Goal: Information Seeking & Learning: Compare options

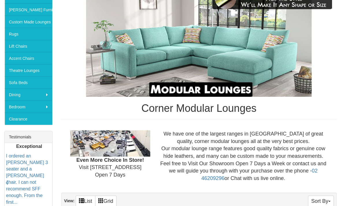
scroll to position [122, 0]
click at [27, 149] on b "Exceptional" at bounding box center [29, 146] width 26 height 5
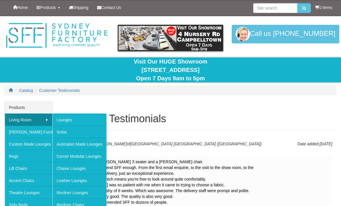
click at [69, 155] on link "Corner Modular Lounges" at bounding box center [79, 156] width 54 height 12
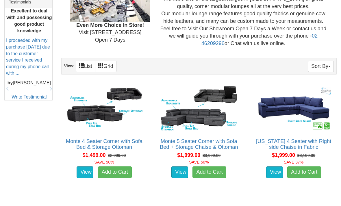
scroll to position [260, 0]
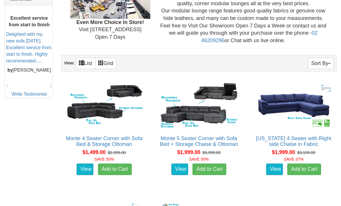
click at [90, 108] on img at bounding box center [104, 105] width 80 height 49
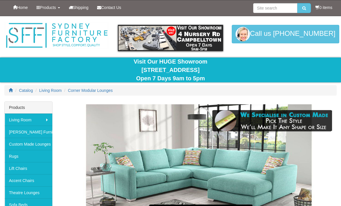
scroll to position [279, 0]
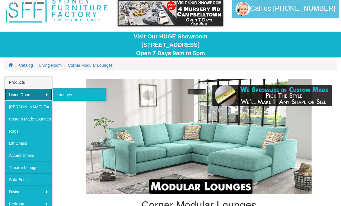
scroll to position [25, 0]
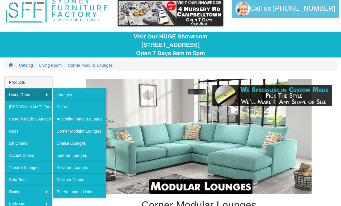
click at [71, 143] on link "Chaise Lounges" at bounding box center [79, 143] width 54 height 12
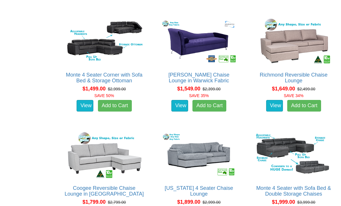
scroll to position [467, 0]
click at [83, 140] on img at bounding box center [104, 155] width 80 height 49
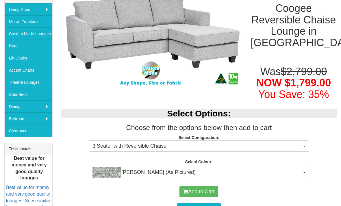
scroll to position [110, 0]
click at [301, 168] on span "Mason Slate (As Pictured)" at bounding box center [197, 173] width 209 height 12
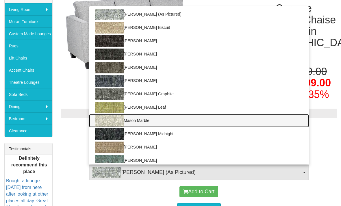
click at [110, 119] on img at bounding box center [109, 121] width 29 height 12
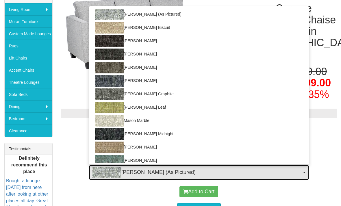
select select "713"
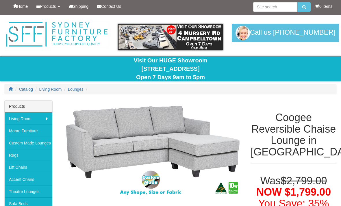
scroll to position [0, 0]
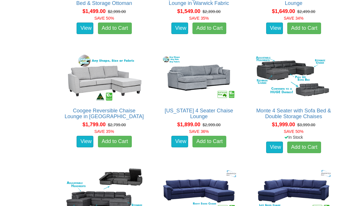
scroll to position [543, 0]
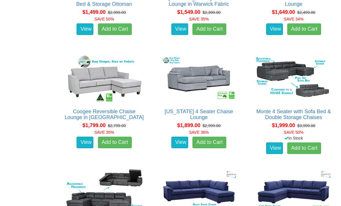
click at [88, 68] on img at bounding box center [104, 78] width 80 height 49
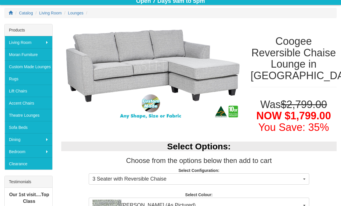
scroll to position [78, 0]
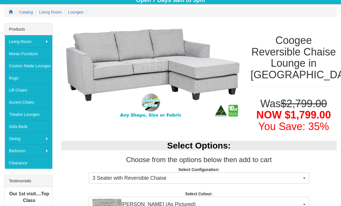
click at [302, 175] on button "3 Seater with Reversible Chaise" at bounding box center [199, 179] width 221 height 12
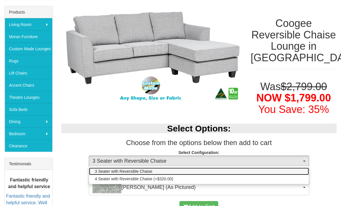
scroll to position [96, 0]
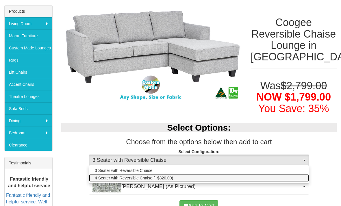
click at [110, 177] on span "4 Seater with Reversible Chaise (+$320.00)" at bounding box center [134, 178] width 78 height 6
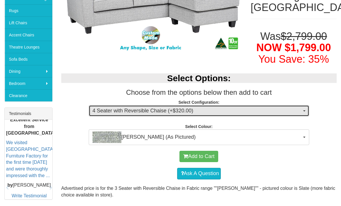
scroll to position [140, 0]
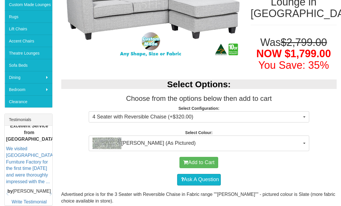
click at [303, 112] on button "4 Seater with Reversible Chaise (+$320.00)" at bounding box center [199, 118] width 221 height 12
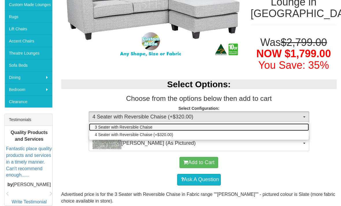
click at [100, 126] on span "3 Seater with Reversible Chaise" at bounding box center [124, 127] width 58 height 6
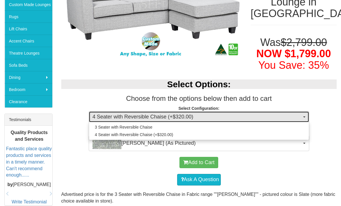
select select "490"
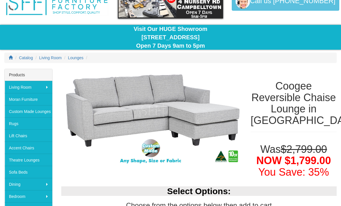
scroll to position [0, 0]
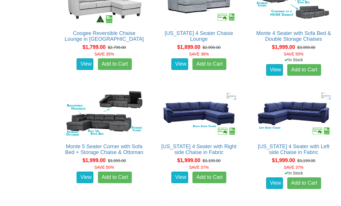
scroll to position [623, 0]
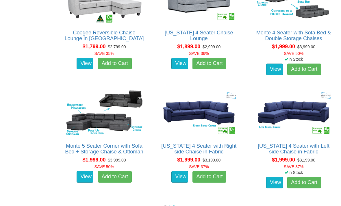
click at [192, 102] on img at bounding box center [199, 112] width 80 height 49
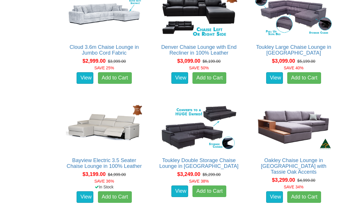
scroll to position [1288, 0]
click at [178, 158] on link "Toukley Double Storage Chaise Lounge in [GEOGRAPHIC_DATA]" at bounding box center [198, 164] width 79 height 12
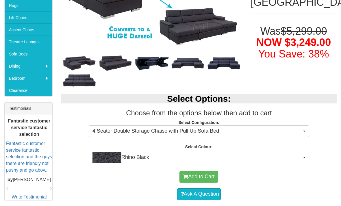
scroll to position [151, 0]
click at [303, 130] on button "4 Seater Double Storage Chaise with Pull Up Sofa Bed" at bounding box center [199, 132] width 221 height 12
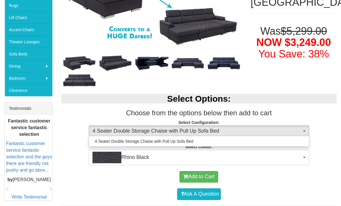
click at [332, 80] on div at bounding box center [170, 103] width 341 height 206
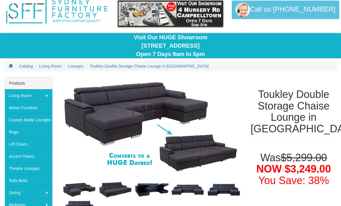
scroll to position [0, 0]
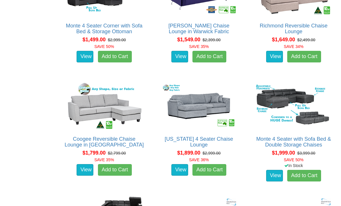
scroll to position [516, 0]
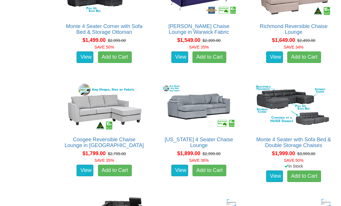
click at [69, 105] on img at bounding box center [104, 106] width 80 height 49
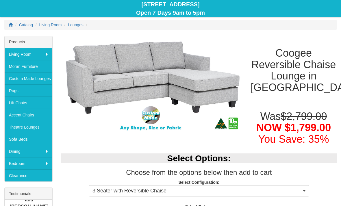
scroll to position [66, 0]
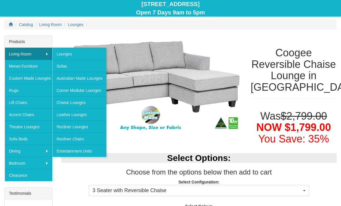
click at [90, 53] on link "Lounges" at bounding box center [79, 54] width 54 height 12
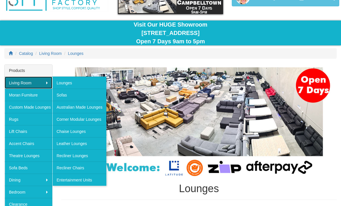
scroll to position [37, 0]
click at [27, 144] on link "Accent Chairs" at bounding box center [29, 143] width 48 height 12
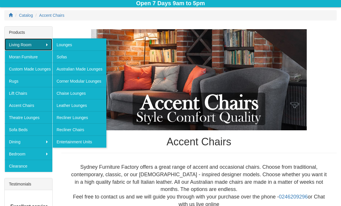
scroll to position [75, 0]
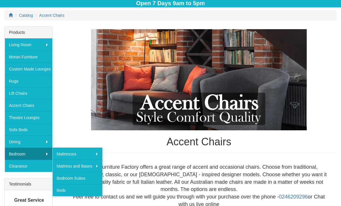
click at [33, 58] on link "Moran Furniture" at bounding box center [29, 57] width 48 height 12
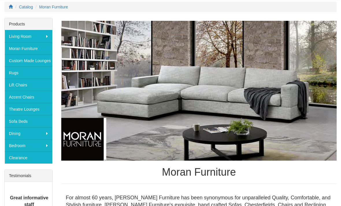
scroll to position [78, 0]
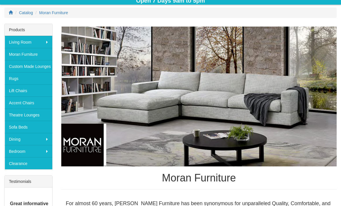
click at [42, 76] on link "Rugs" at bounding box center [29, 79] width 48 height 12
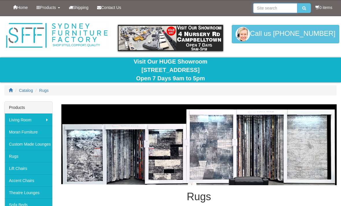
click at [257, 11] on input "search" at bounding box center [275, 8] width 44 height 10
type input "Ottoman"
click at [303, 8] on button "submit" at bounding box center [305, 8] width 14 height 10
